Goal: Task Accomplishment & Management: Use online tool/utility

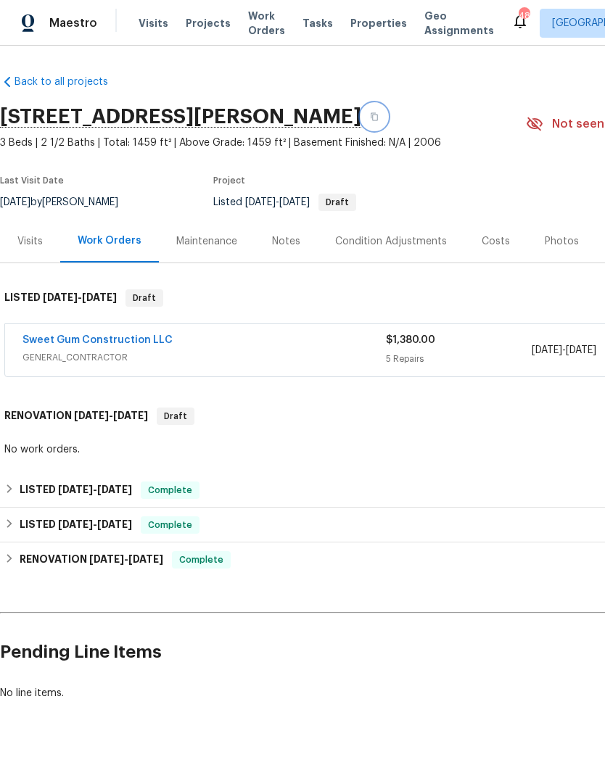
click at [387, 117] on button "button" at bounding box center [374, 117] width 26 height 26
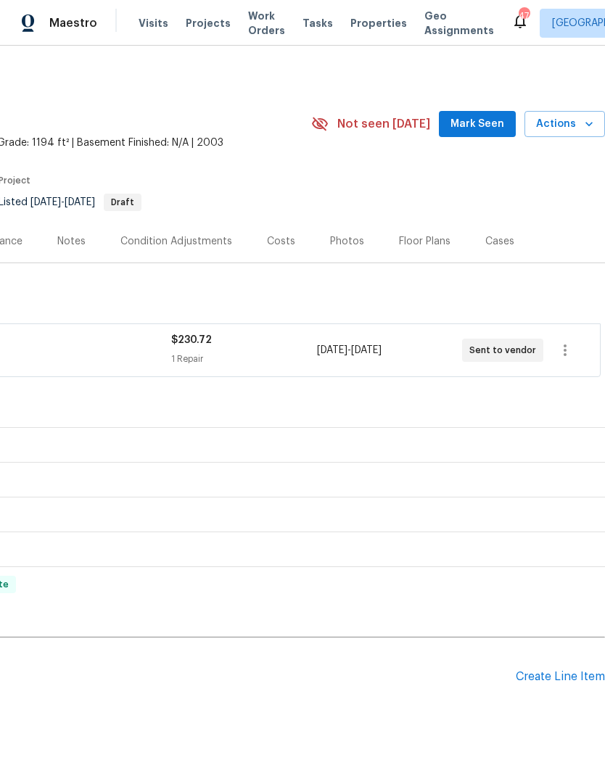
scroll to position [0, 215]
click at [573, 118] on span "Actions" at bounding box center [564, 124] width 57 height 18
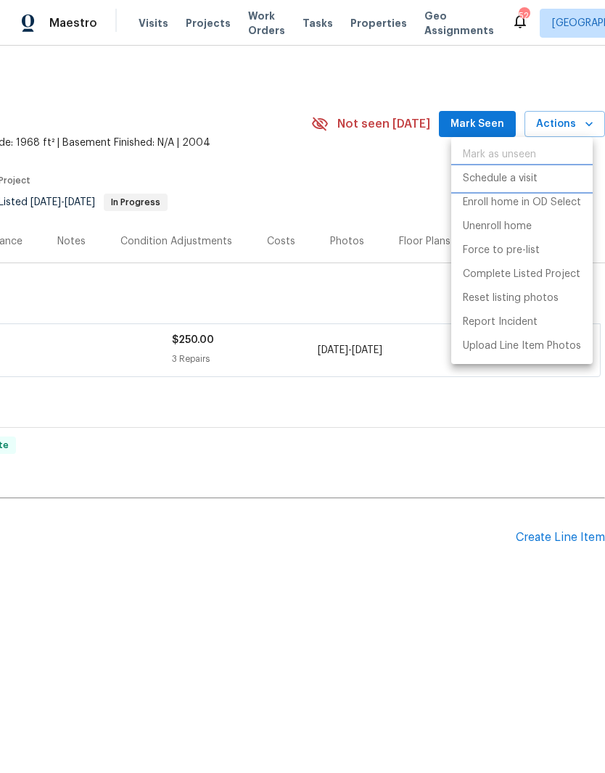
click at [507, 177] on p "Schedule a visit" at bounding box center [500, 178] width 75 height 15
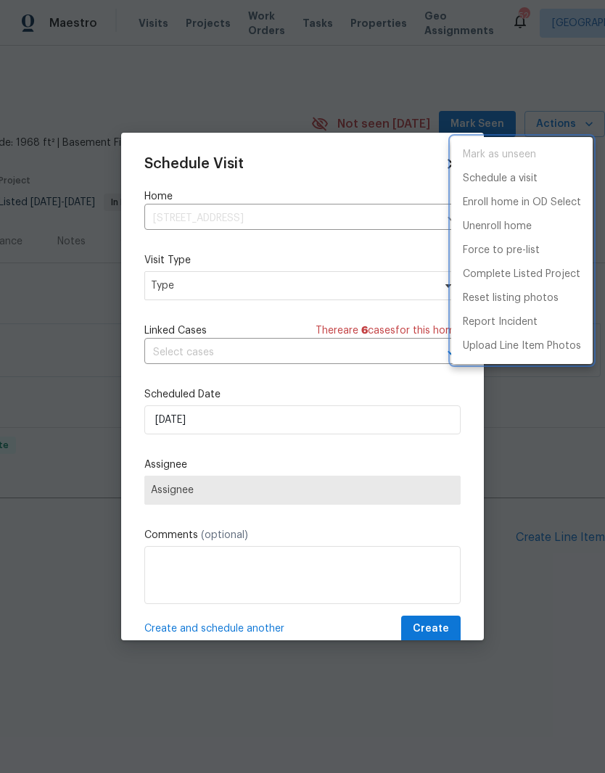
click at [222, 284] on div at bounding box center [302, 386] width 605 height 773
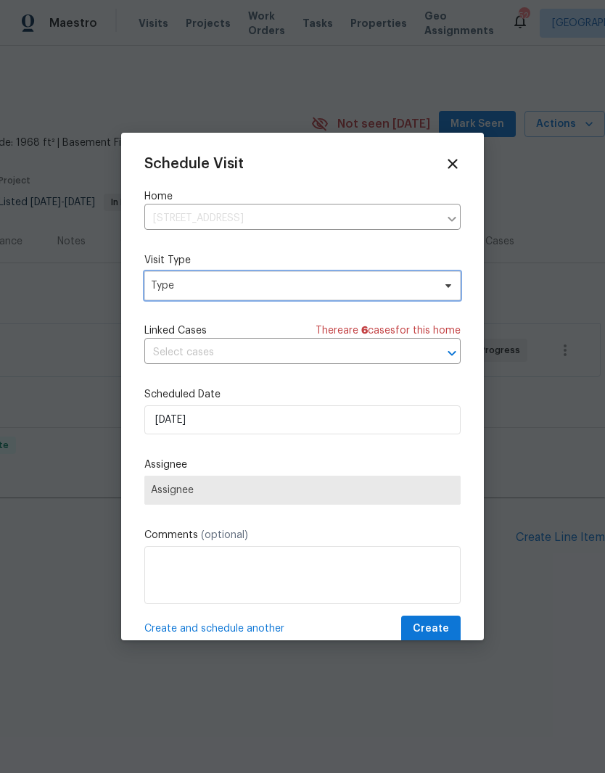
click at [210, 293] on span "Type" at bounding box center [292, 286] width 282 height 15
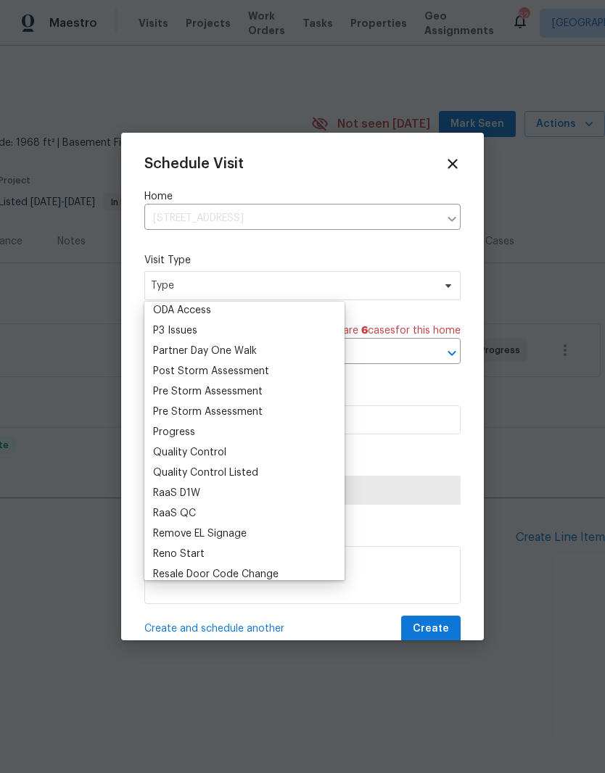
scroll to position [872, 0]
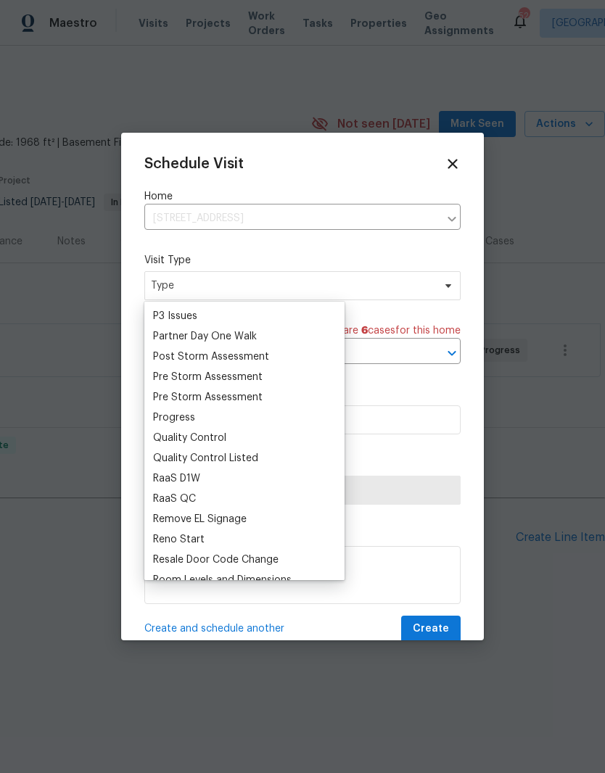
click at [190, 416] on div "Progress" at bounding box center [174, 418] width 42 height 15
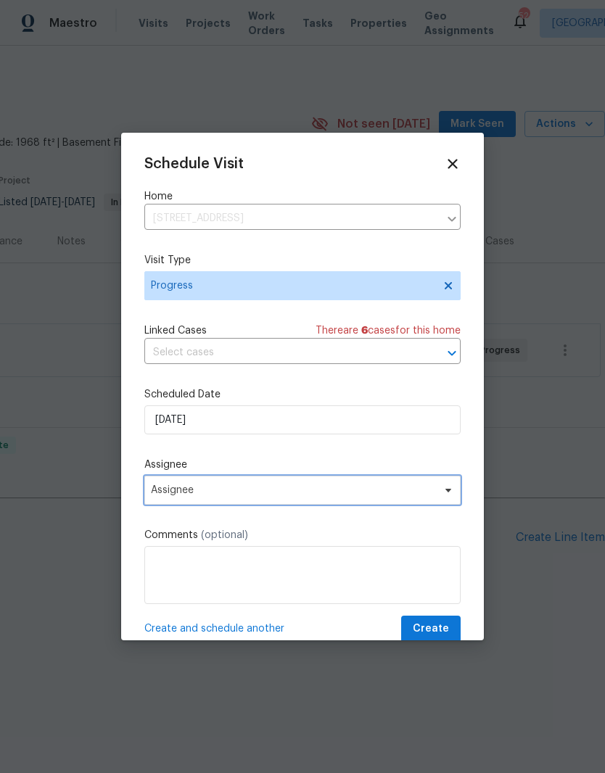
click at [247, 495] on span "Assignee" at bounding box center [293, 491] width 284 height 12
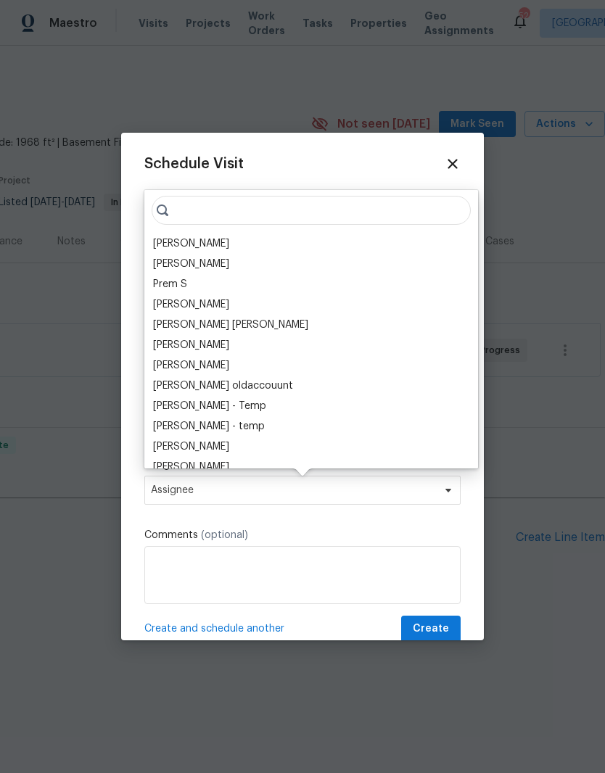
click at [206, 237] on div "[PERSON_NAME]" at bounding box center [191, 244] width 76 height 15
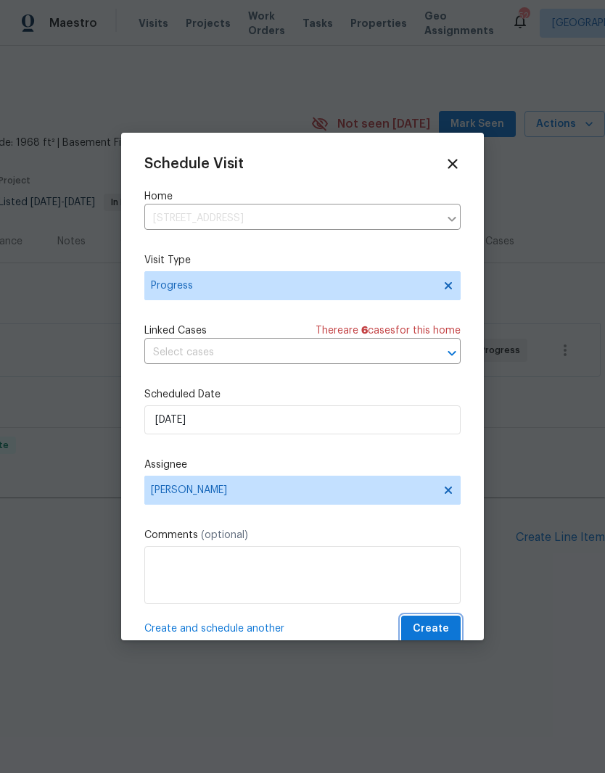
click at [451, 636] on button "Create" at bounding box center [430, 629] width 59 height 27
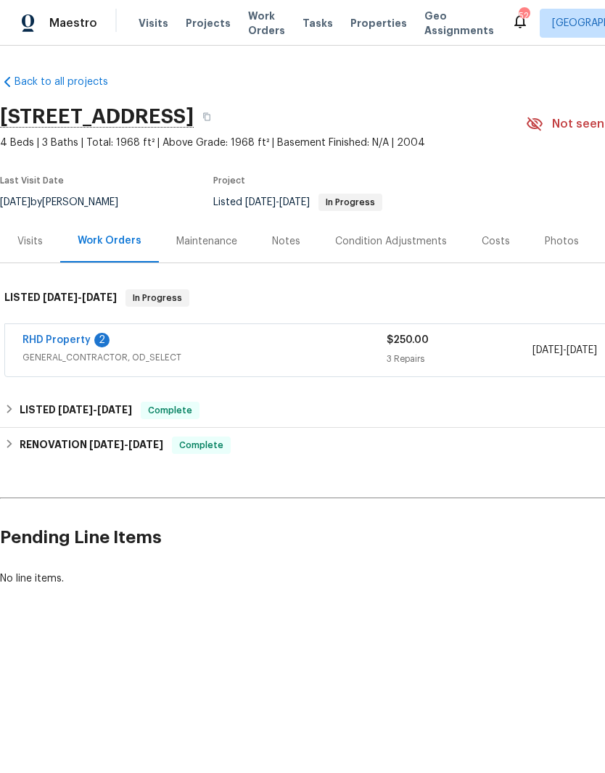
scroll to position [0, 0]
click at [70, 340] on link "RHD Property" at bounding box center [56, 340] width 68 height 10
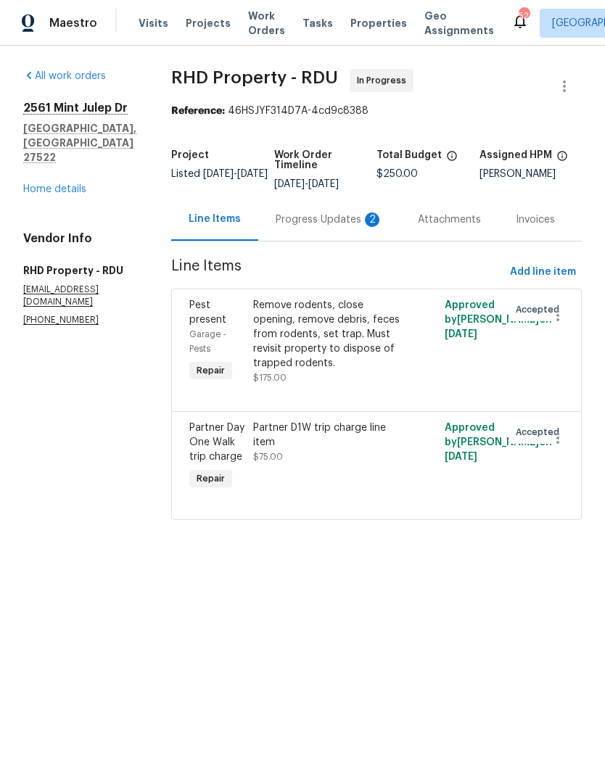
click at [368, 227] on div "Progress Updates 2" at bounding box center [329, 220] width 107 height 15
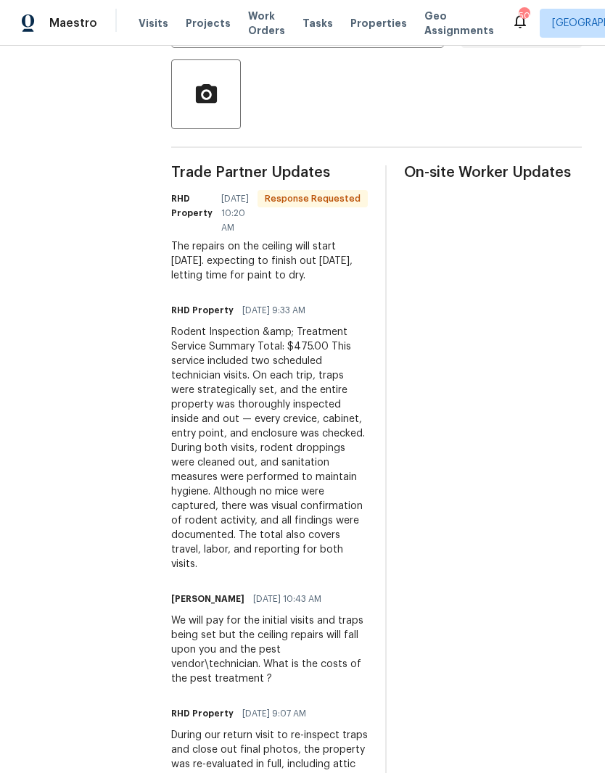
scroll to position [339, 0]
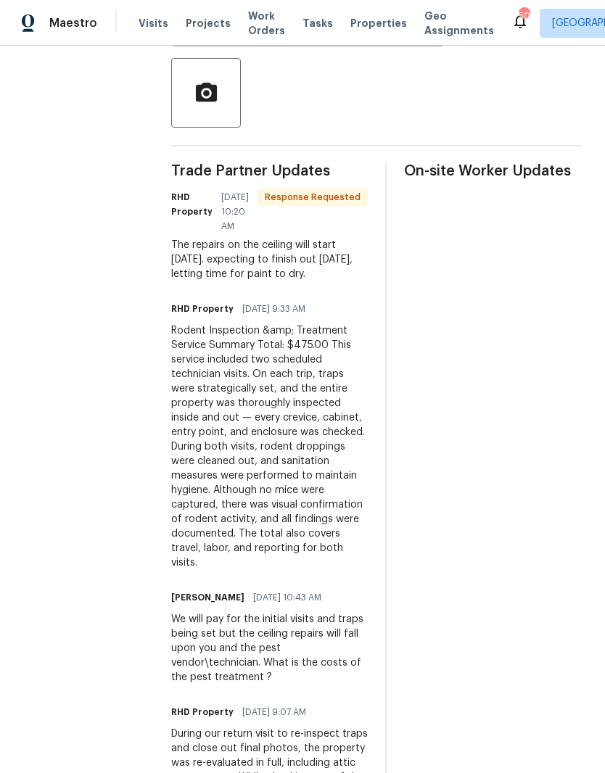
click at [342, 358] on div "Rodent Inspection &amp; Treatment Service Summary Total: $475.00 This service i…" at bounding box center [269, 447] width 197 height 247
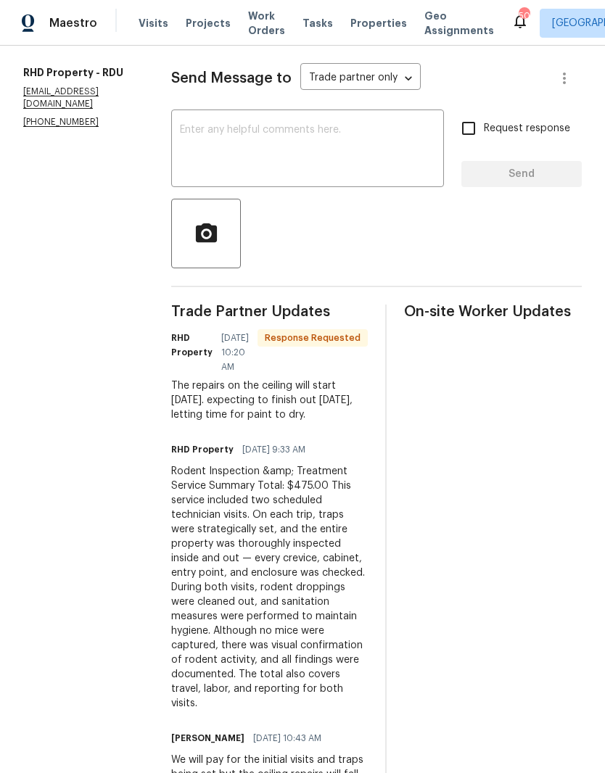
scroll to position [196, 0]
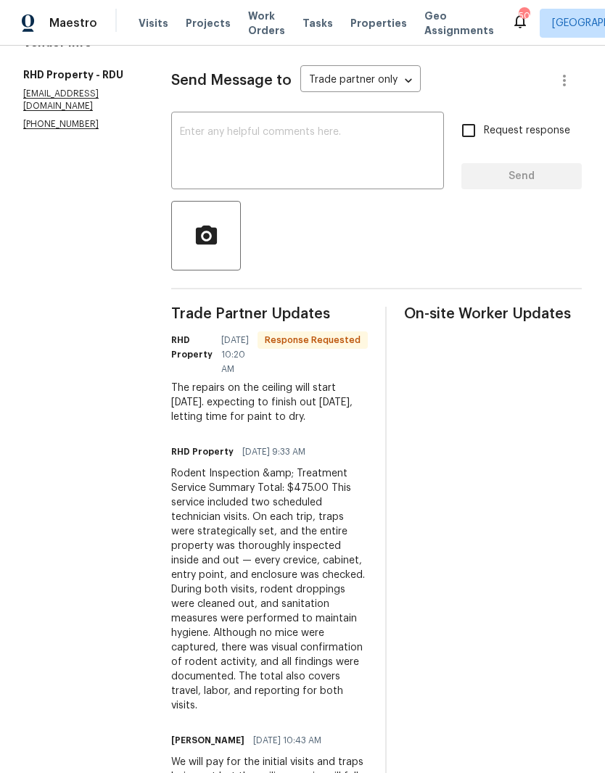
click at [337, 153] on textarea at bounding box center [307, 152] width 255 height 51
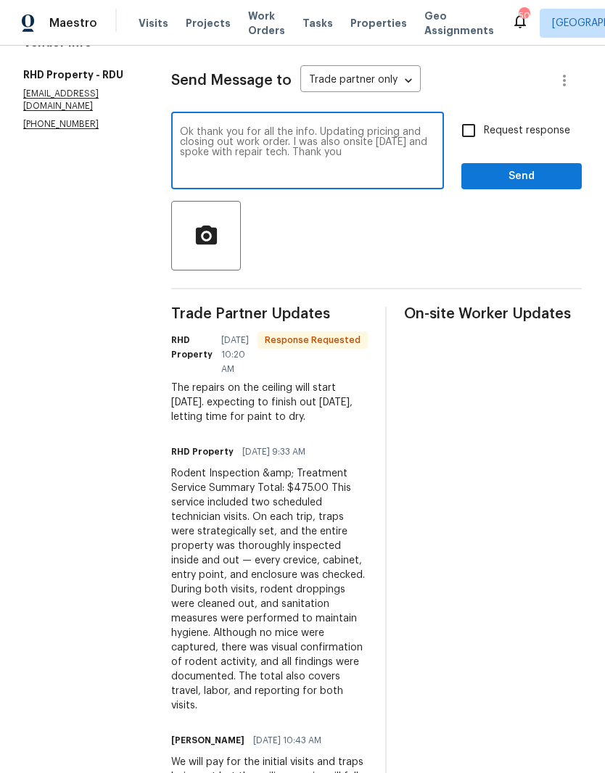
type textarea "Ok thank you for all the info. Updating pricing and closing out work order. I w…"
click at [477, 141] on input "Request response" at bounding box center [469, 130] width 30 height 30
checkbox input "true"
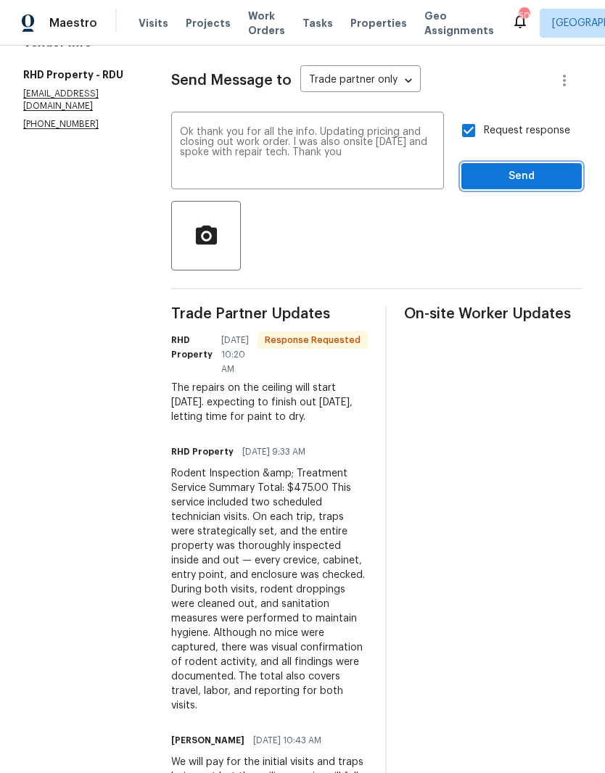
click at [493, 186] on span "Send" at bounding box center [521, 177] width 97 height 18
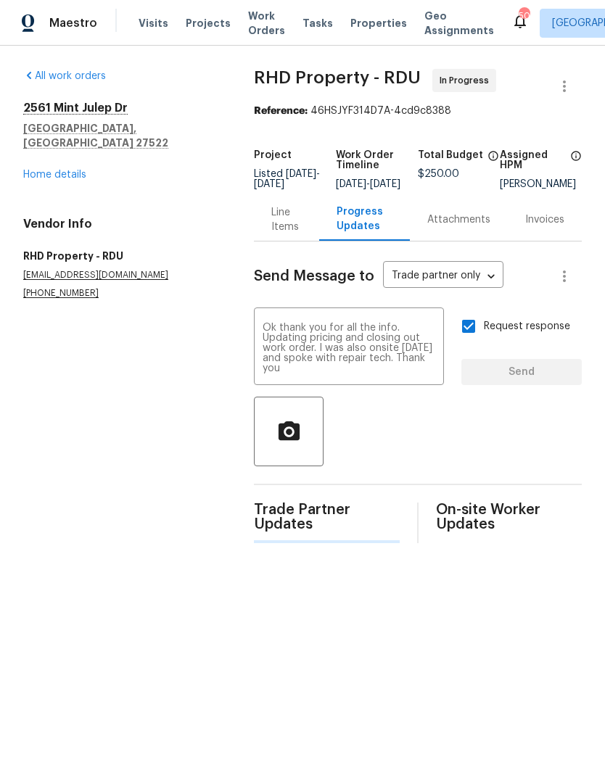
scroll to position [0, 0]
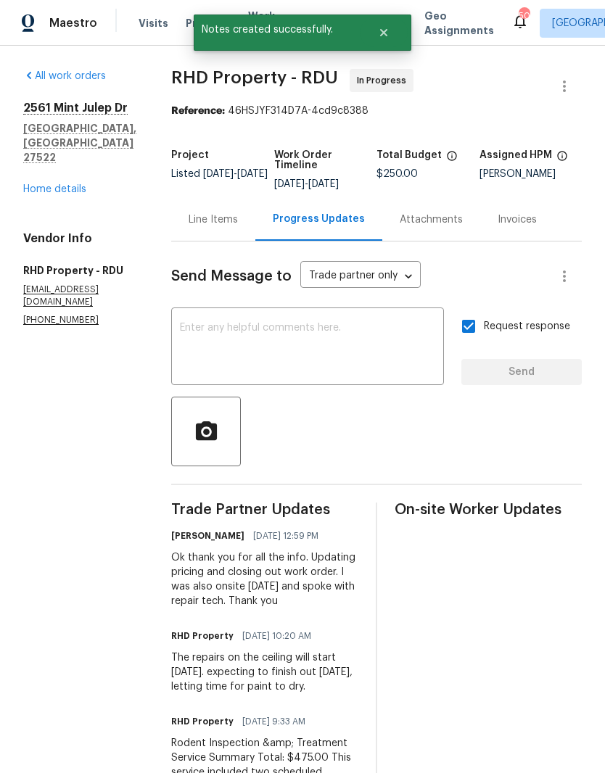
click at [238, 241] on div "Line Items" at bounding box center [213, 219] width 84 height 43
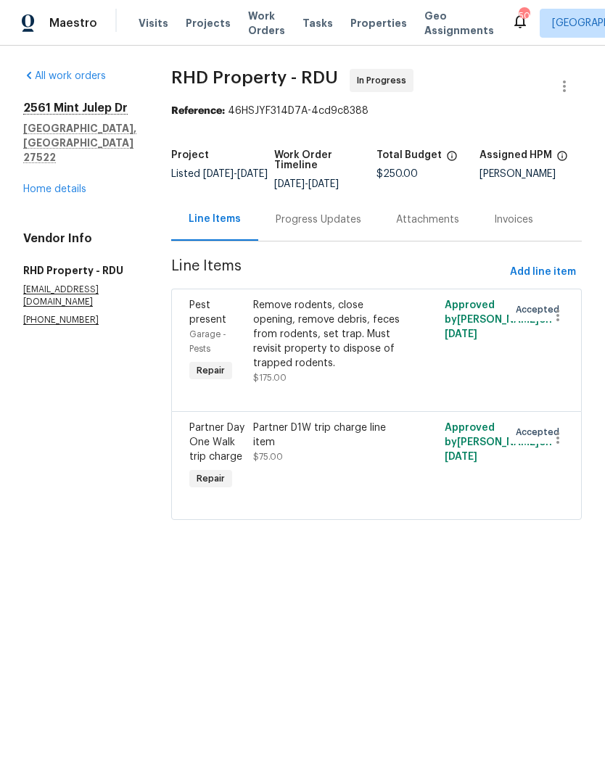
click at [341, 365] on div "Remove rodents, close opening, remove debris, feces from rodents, set trap. Mus…" at bounding box center [328, 334] width 151 height 73
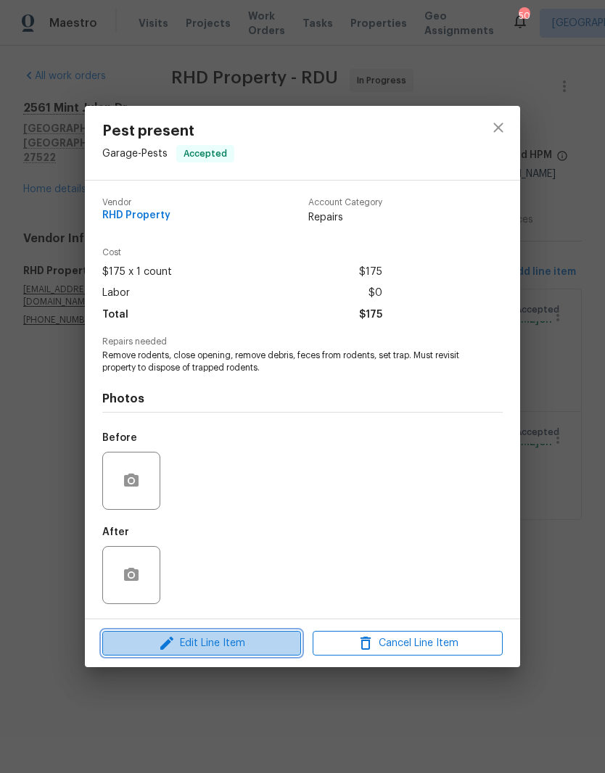
click at [218, 645] on span "Edit Line Item" at bounding box center [202, 644] width 190 height 18
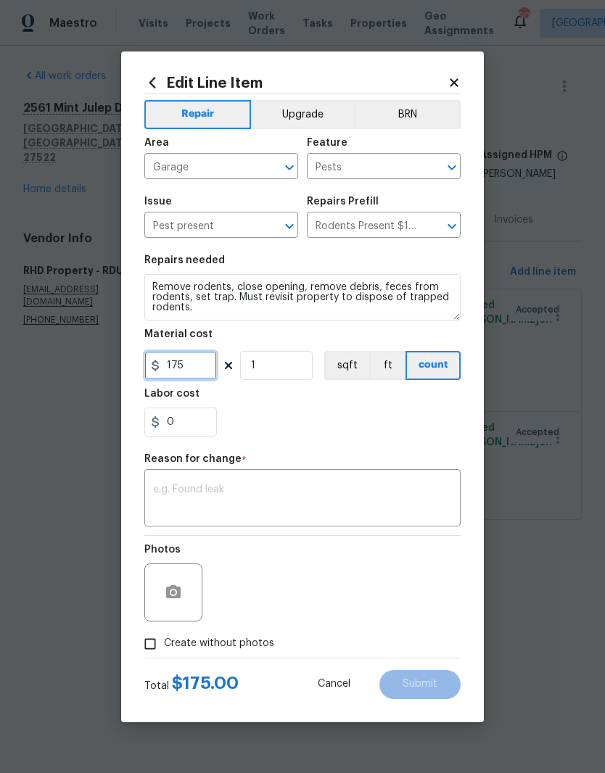
click at [204, 366] on input "175" at bounding box center [180, 365] width 73 height 29
type input "400"
click at [315, 413] on div "0" at bounding box center [302, 422] width 316 height 29
click at [247, 506] on textarea at bounding box center [302, 500] width 299 height 30
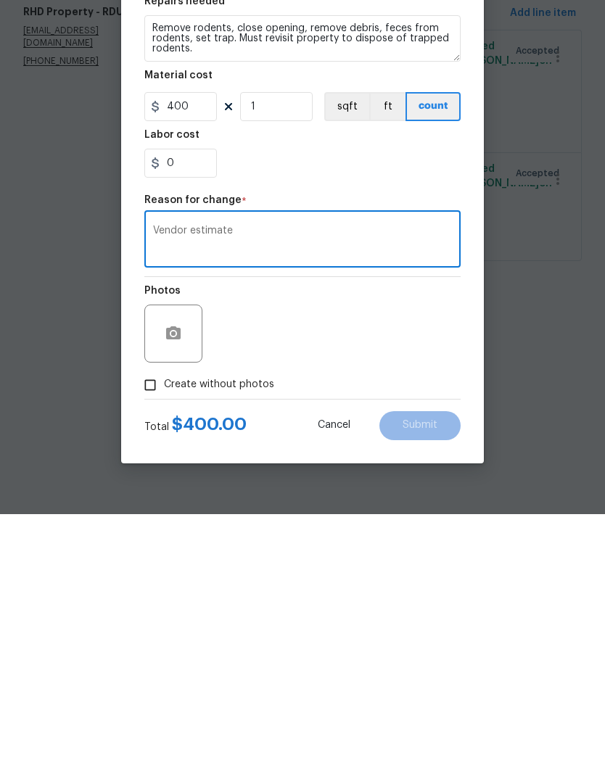
type textarea "Vendor estimate"
click at [145, 631] on input "Create without photos" at bounding box center [150, 645] width 28 height 28
checkbox input "true"
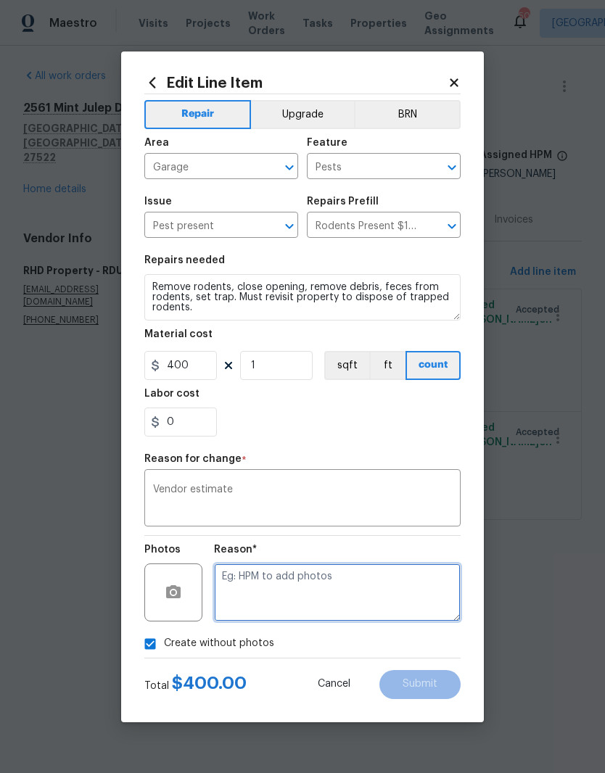
click at [344, 594] on textarea at bounding box center [337, 593] width 247 height 58
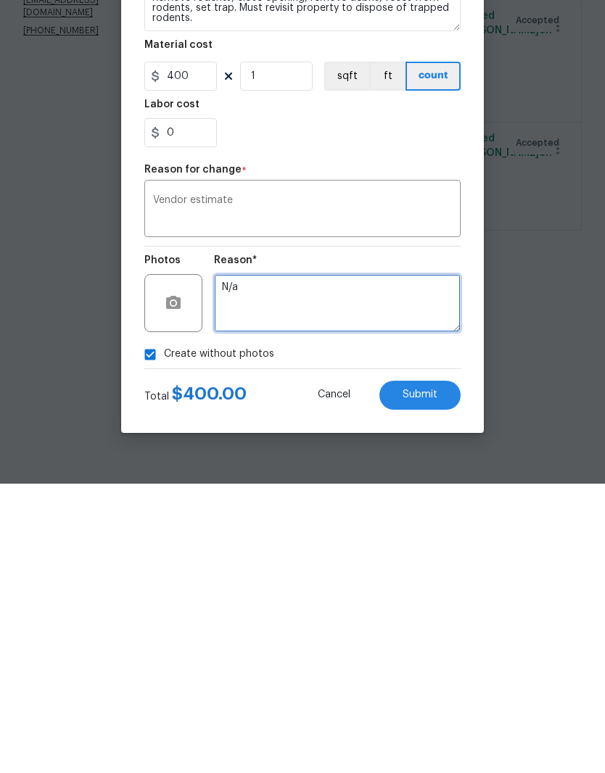
type textarea "N/a"
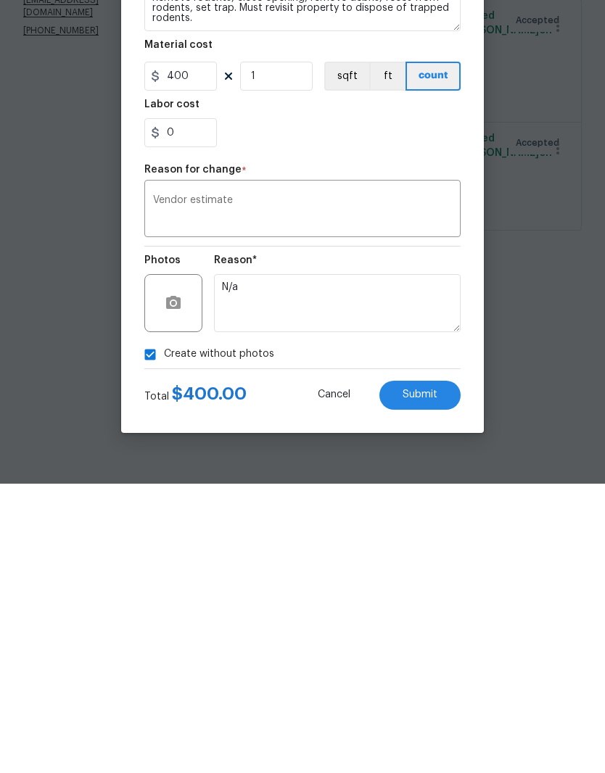
click at [427, 679] on span "Submit" at bounding box center [420, 684] width 35 height 11
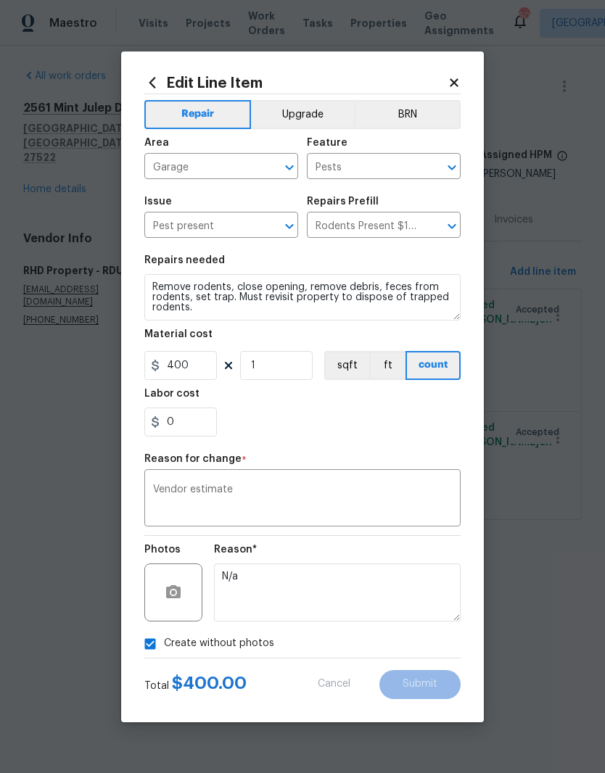
type input "175"
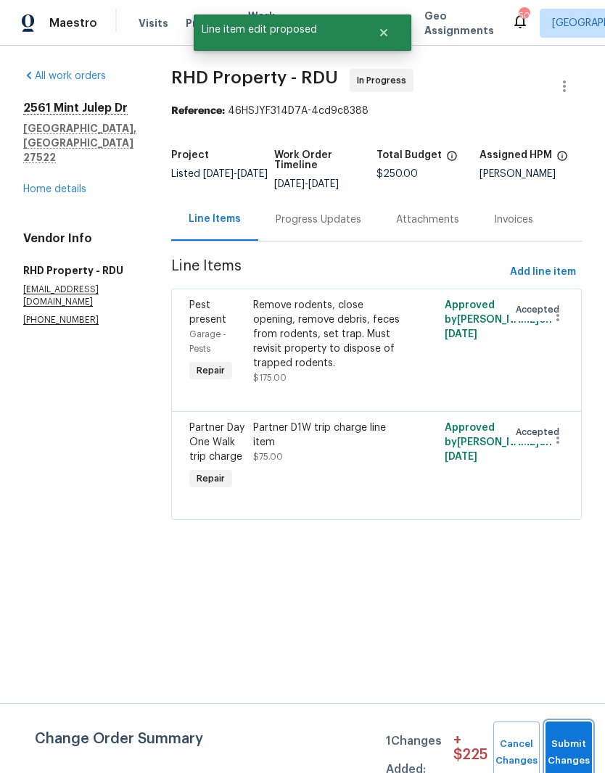
click at [575, 739] on button "Submit Changes" at bounding box center [569, 753] width 46 height 62
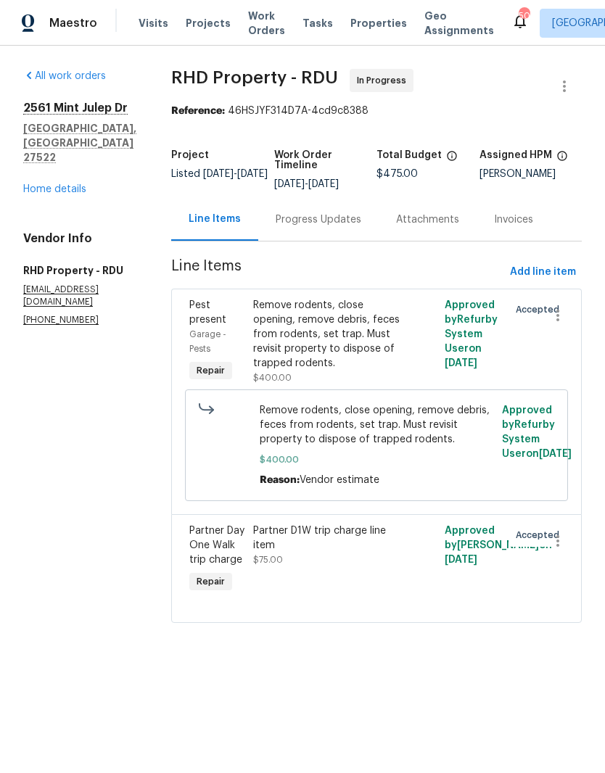
click at [352, 227] on div "Progress Updates" at bounding box center [319, 220] width 86 height 15
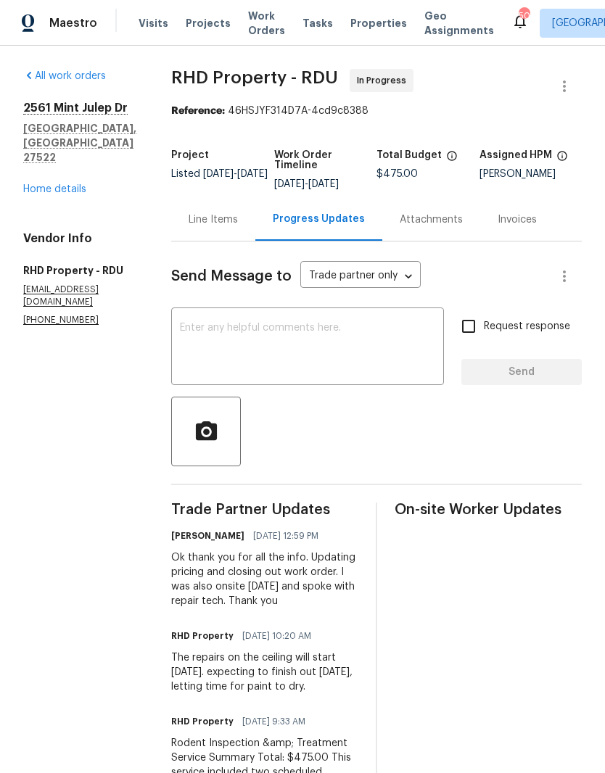
click at [348, 340] on textarea at bounding box center [307, 348] width 255 height 51
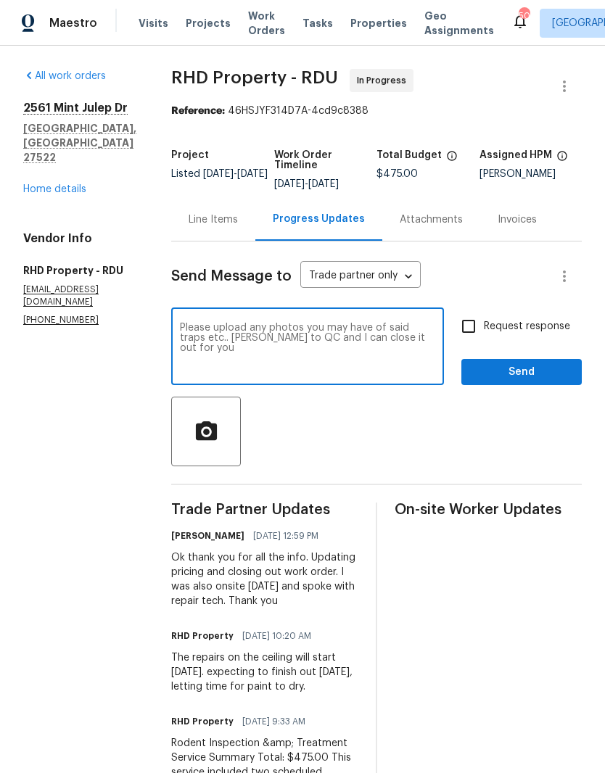
type textarea "Please upload any photos you may have of said traps etc.. [PERSON_NAME] to QC a…"
click at [472, 337] on input "Request response" at bounding box center [469, 326] width 30 height 30
checkbox input "true"
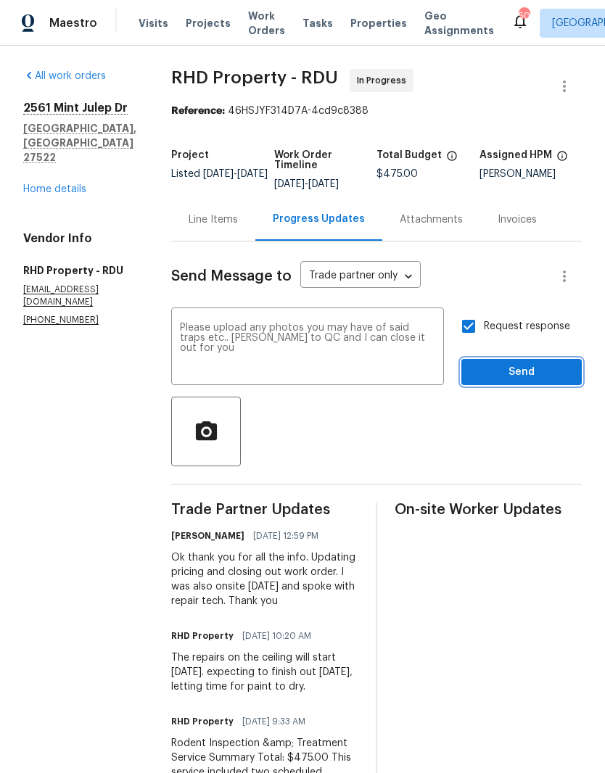
click at [512, 382] on span "Send" at bounding box center [521, 373] width 97 height 18
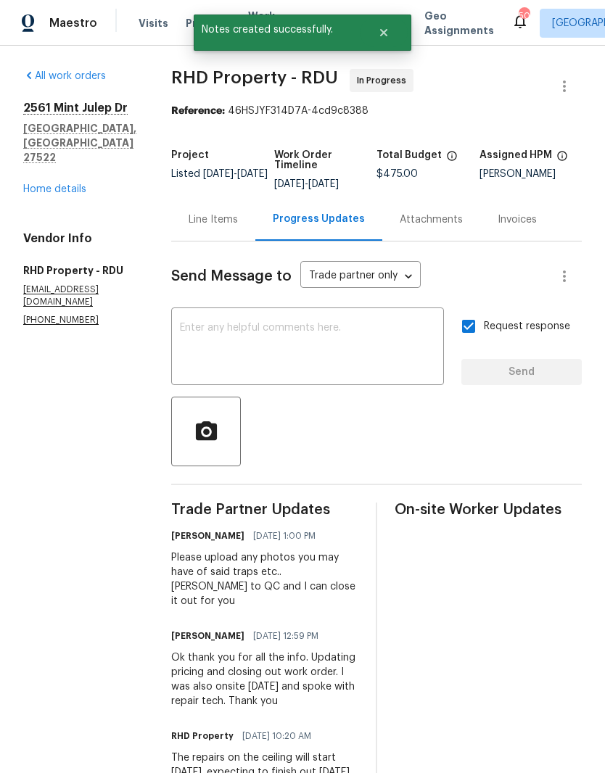
click at [63, 184] on link "Home details" at bounding box center [54, 189] width 63 height 10
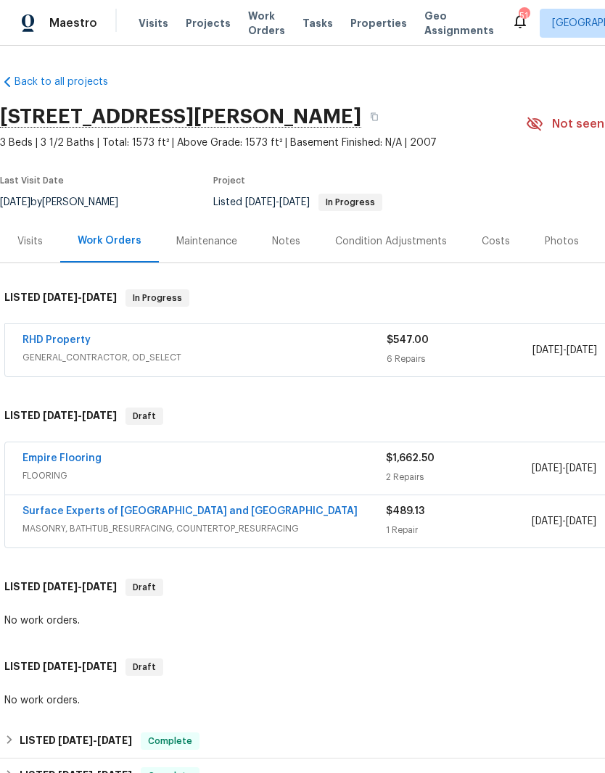
scroll to position [0, -1]
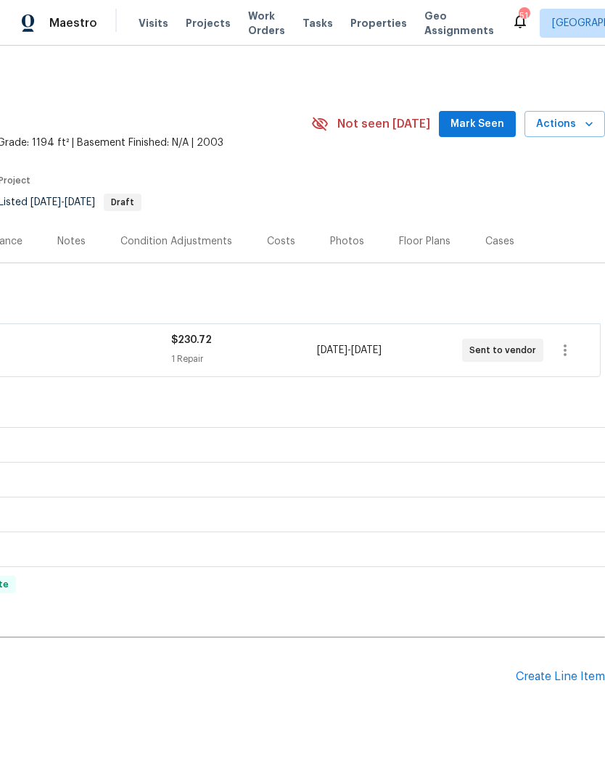
scroll to position [0, 215]
